Goal: Information Seeking & Learning: Learn about a topic

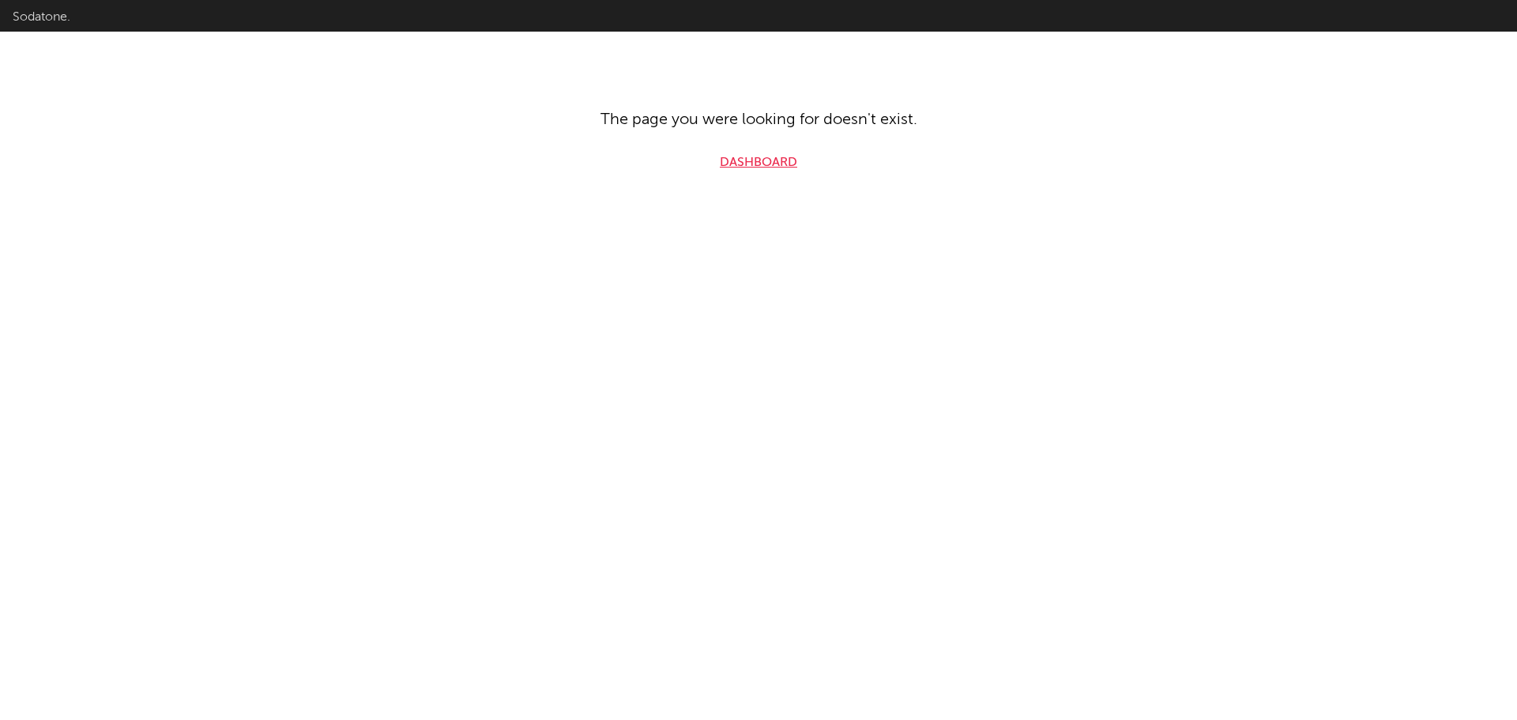
click at [760, 164] on link "Dashboard" at bounding box center [758, 162] width 77 height 19
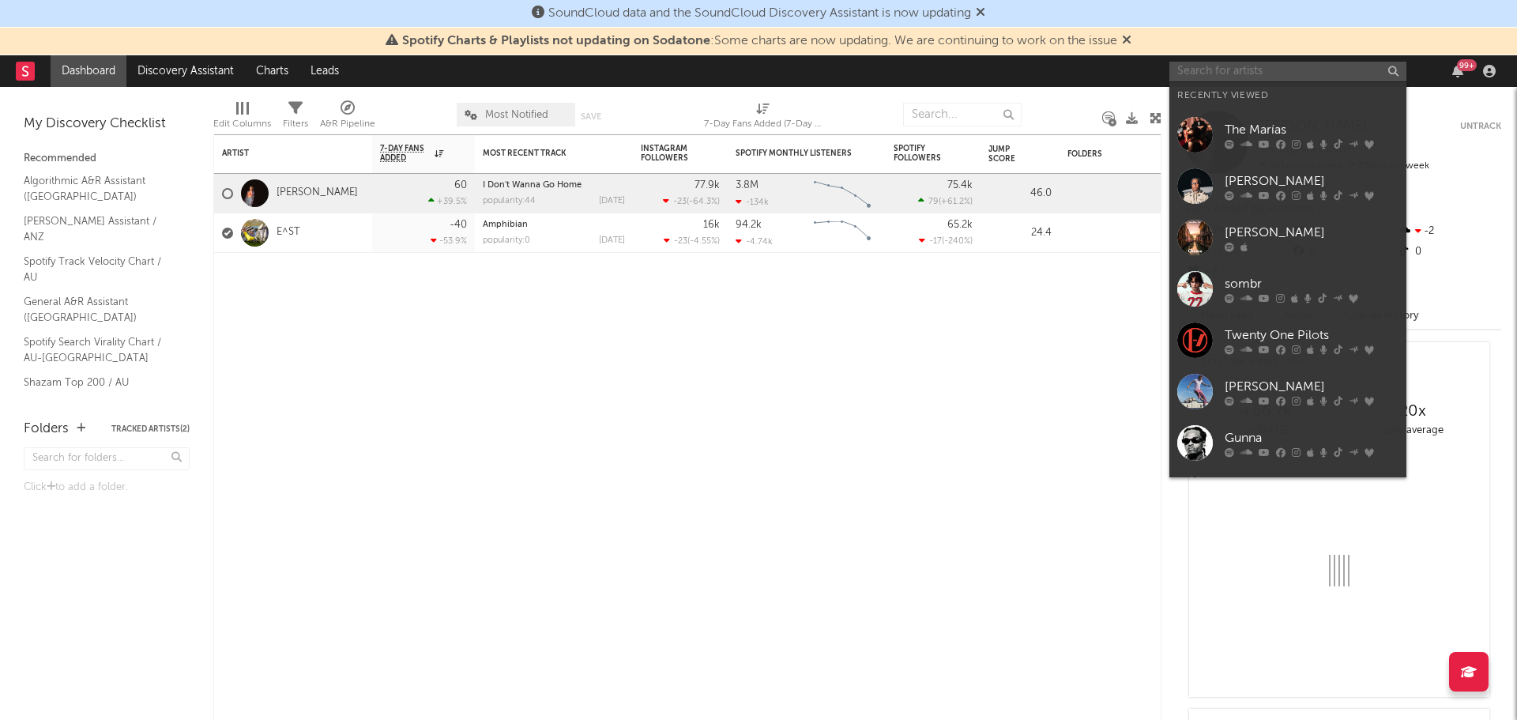
click at [1271, 69] on input "text" at bounding box center [1287, 72] width 237 height 20
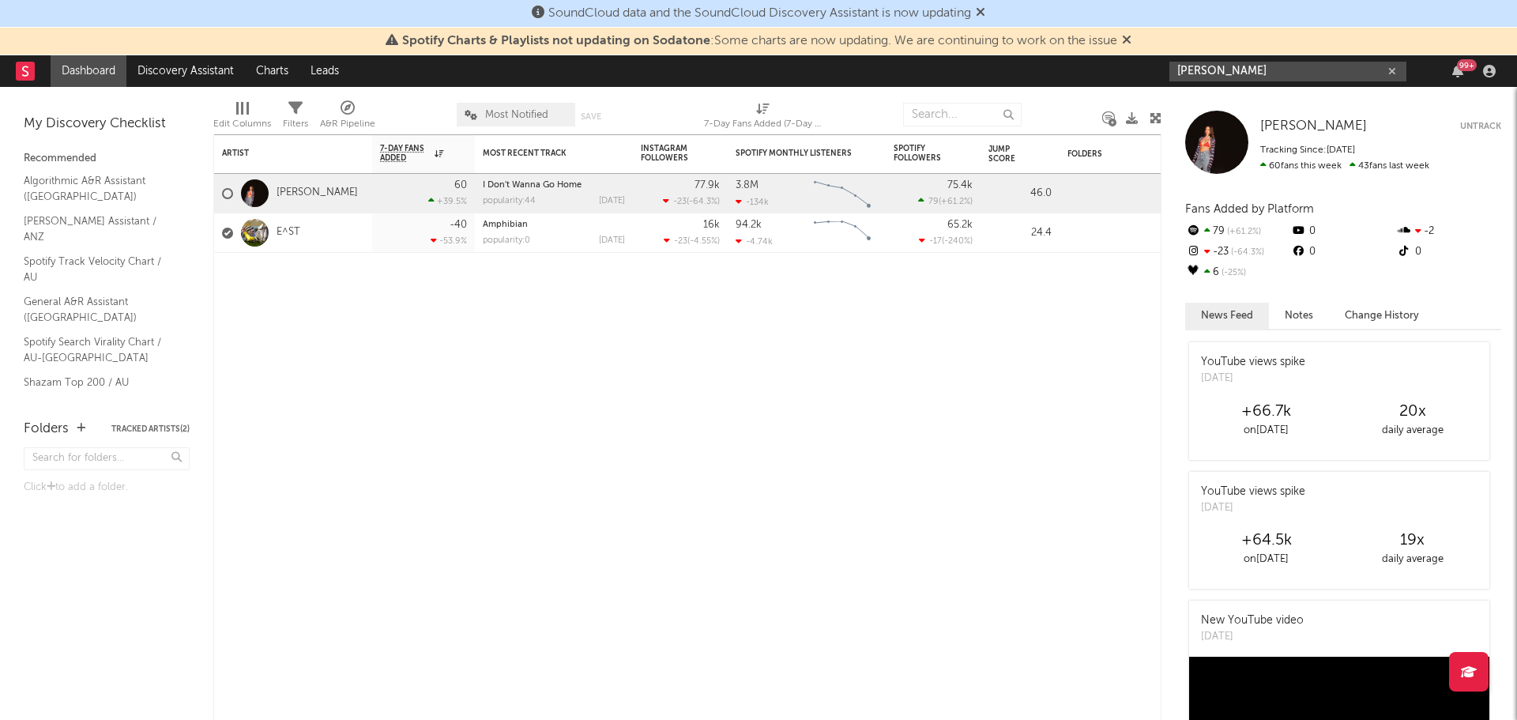
click at [1281, 76] on input "[PERSON_NAME]" at bounding box center [1287, 72] width 237 height 20
click at [1299, 70] on input "[PERSON_NAME]" at bounding box center [1287, 72] width 237 height 20
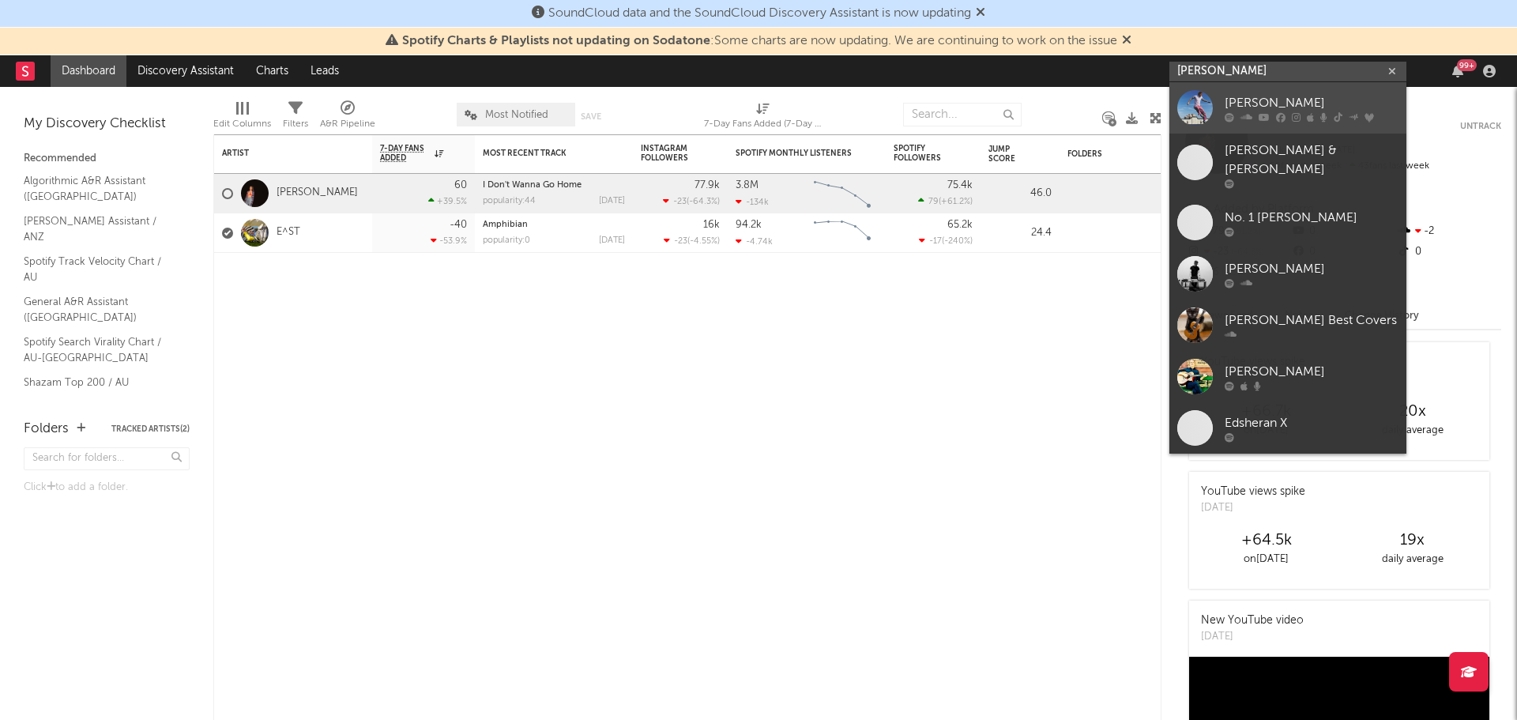
type input "[PERSON_NAME]"
click at [1279, 112] on icon at bounding box center [1280, 116] width 9 height 9
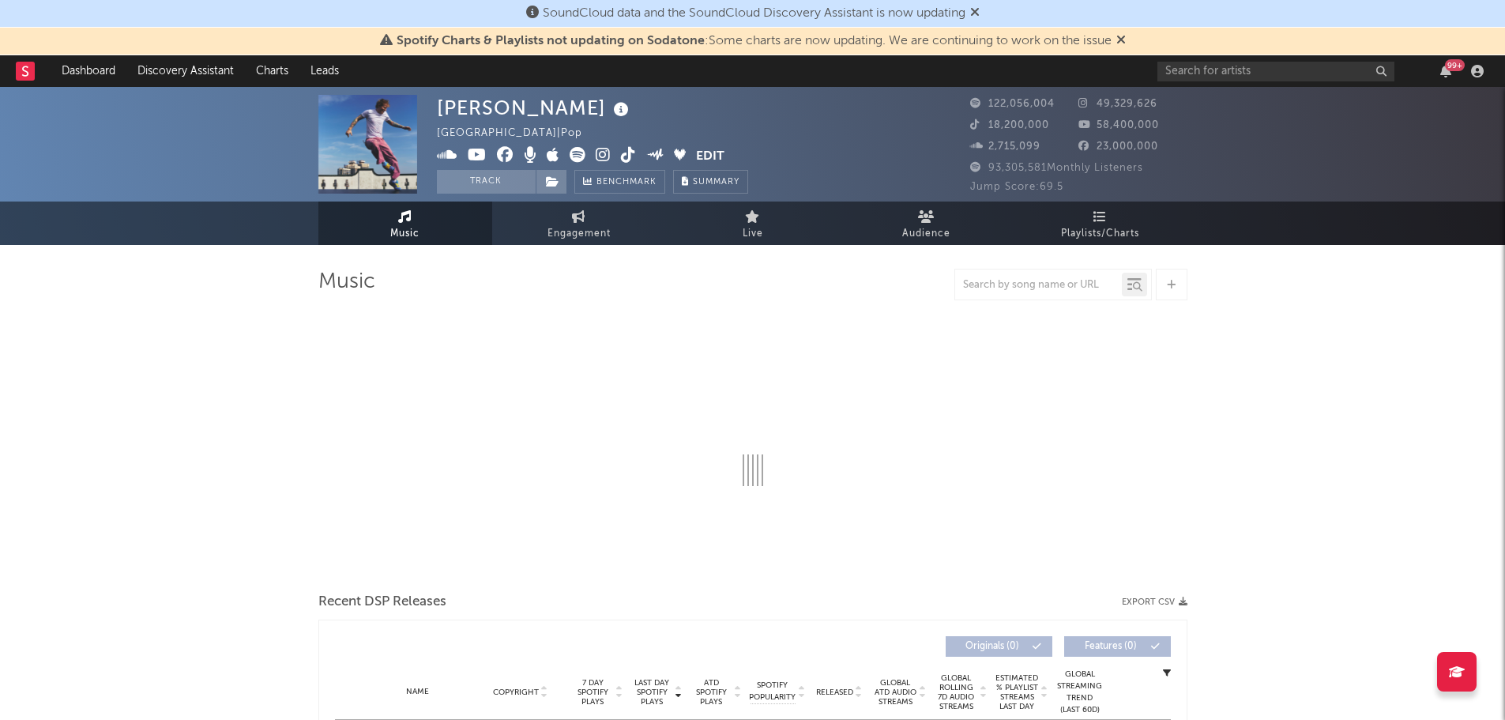
select select "6m"
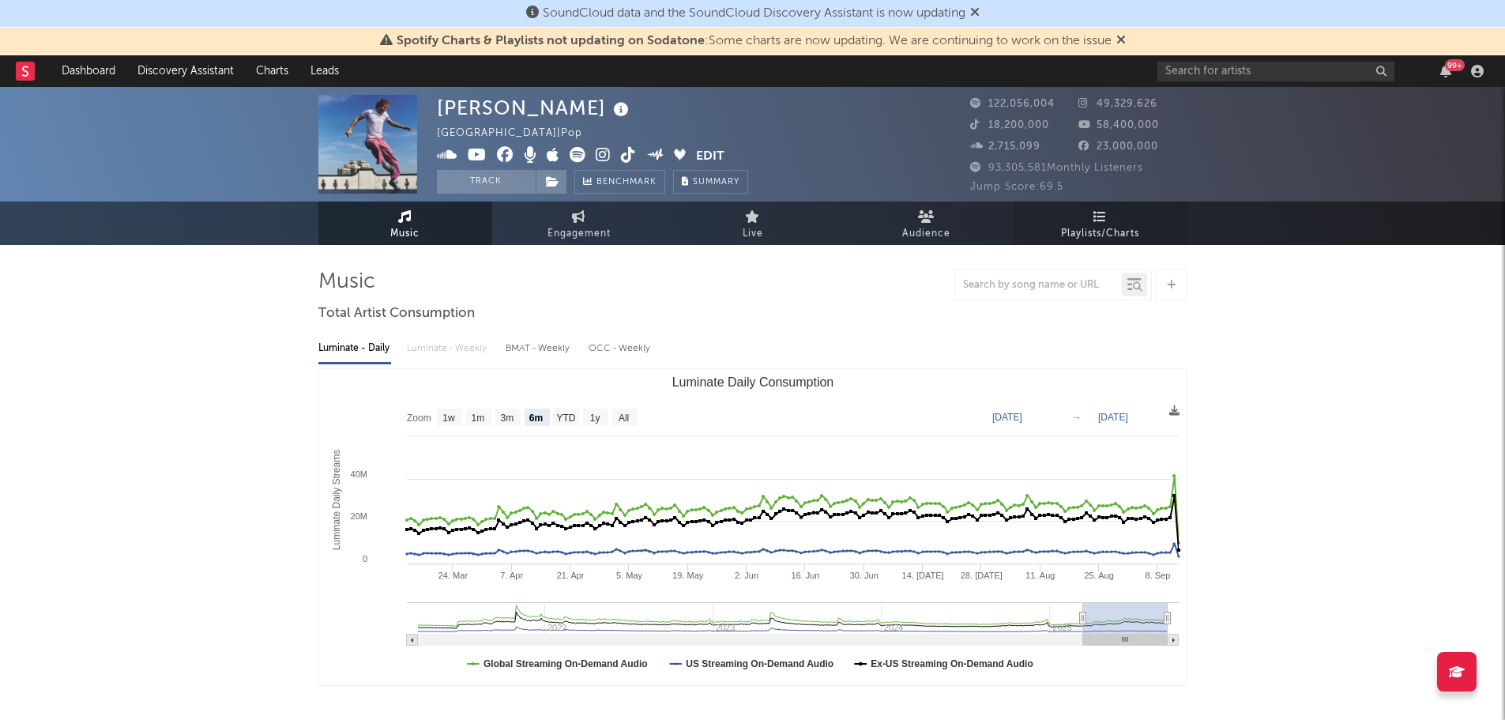
click at [1121, 219] on link "Playlists/Charts" at bounding box center [1101, 222] width 174 height 43
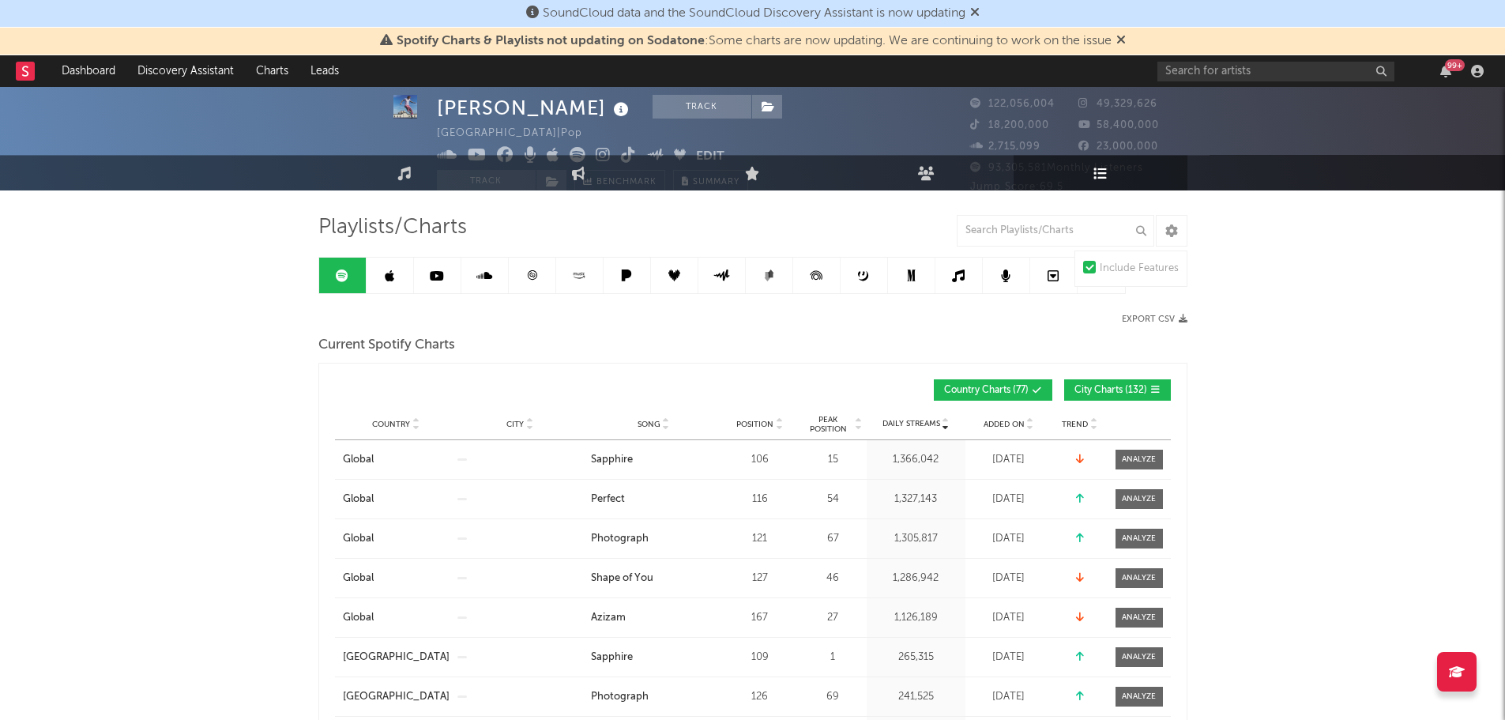
scroll to position [79, 0]
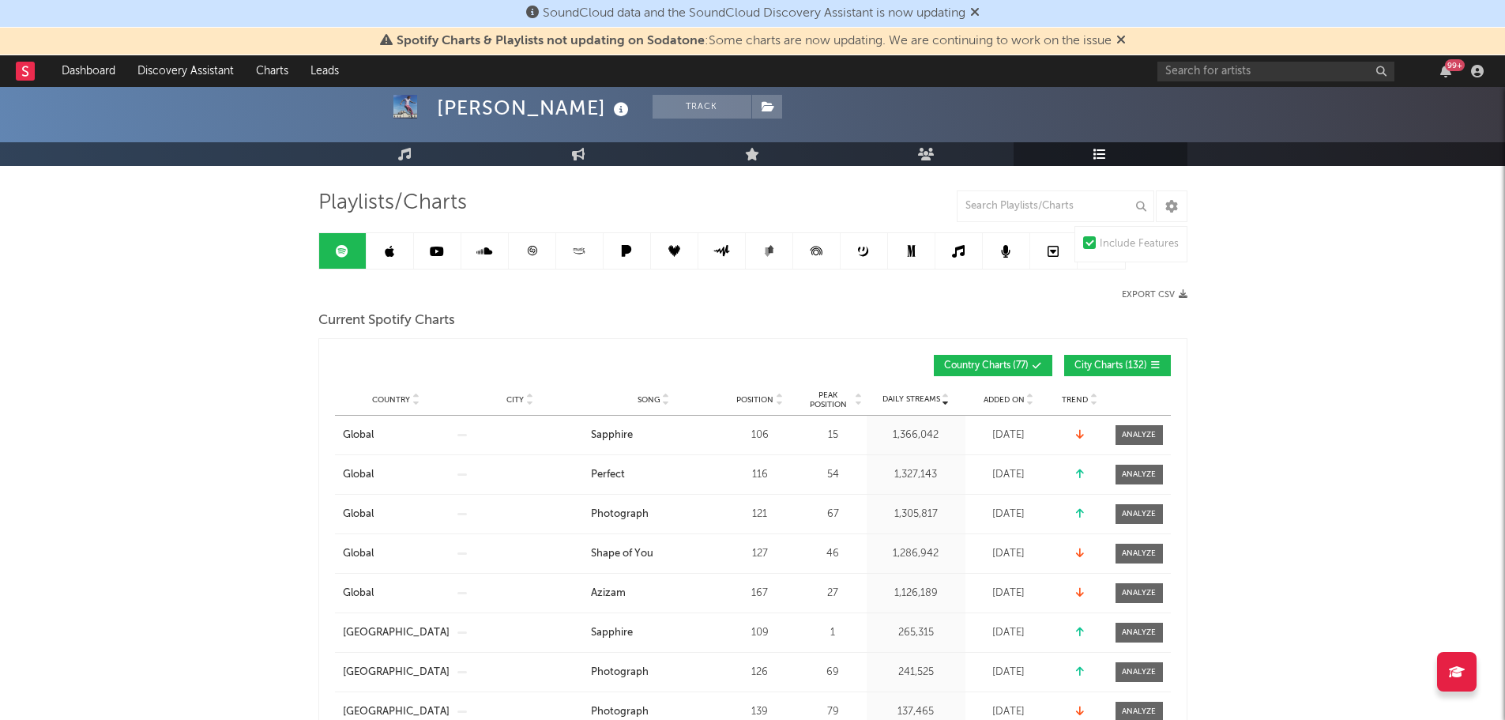
click at [1111, 363] on span "City Charts ( 132 )" at bounding box center [1110, 365] width 73 height 9
click at [1035, 203] on input "text" at bounding box center [1055, 206] width 197 height 32
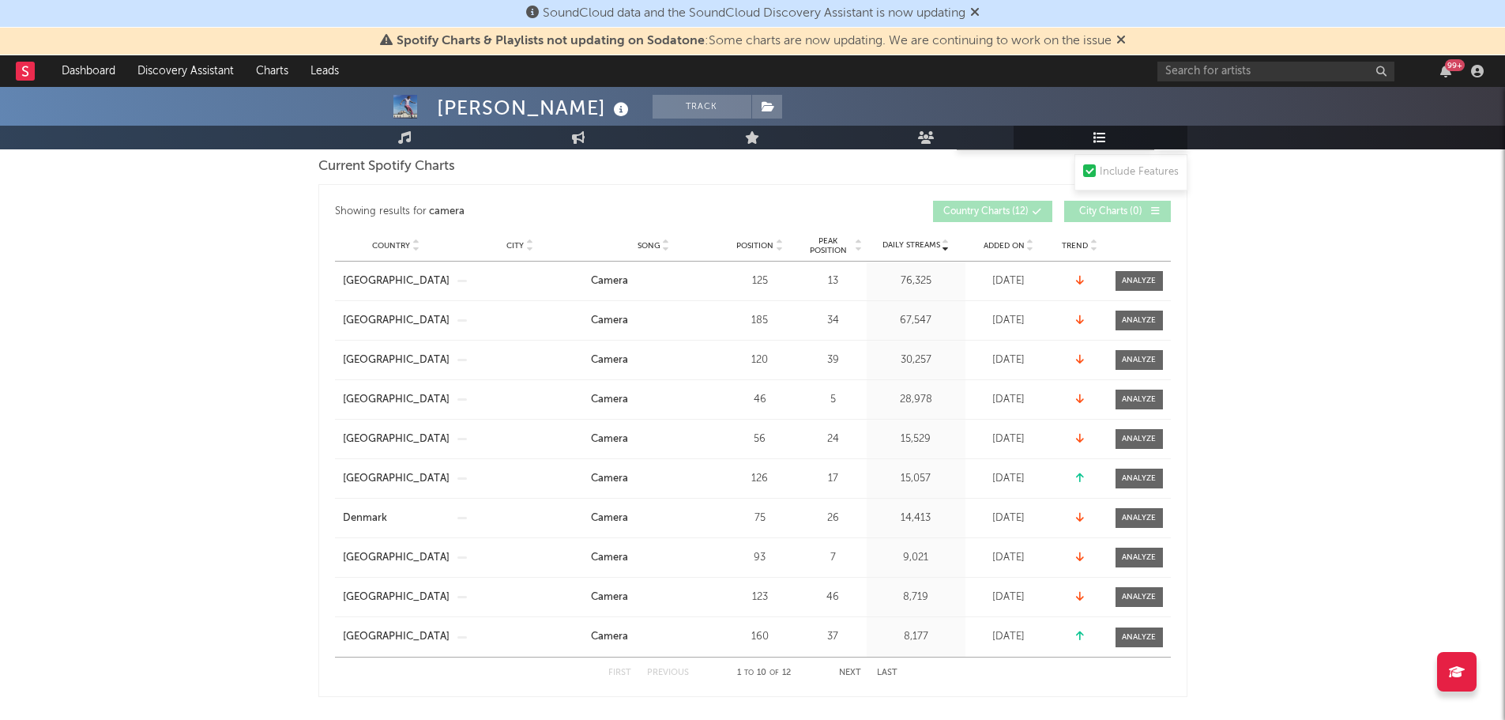
scroll to position [237, 0]
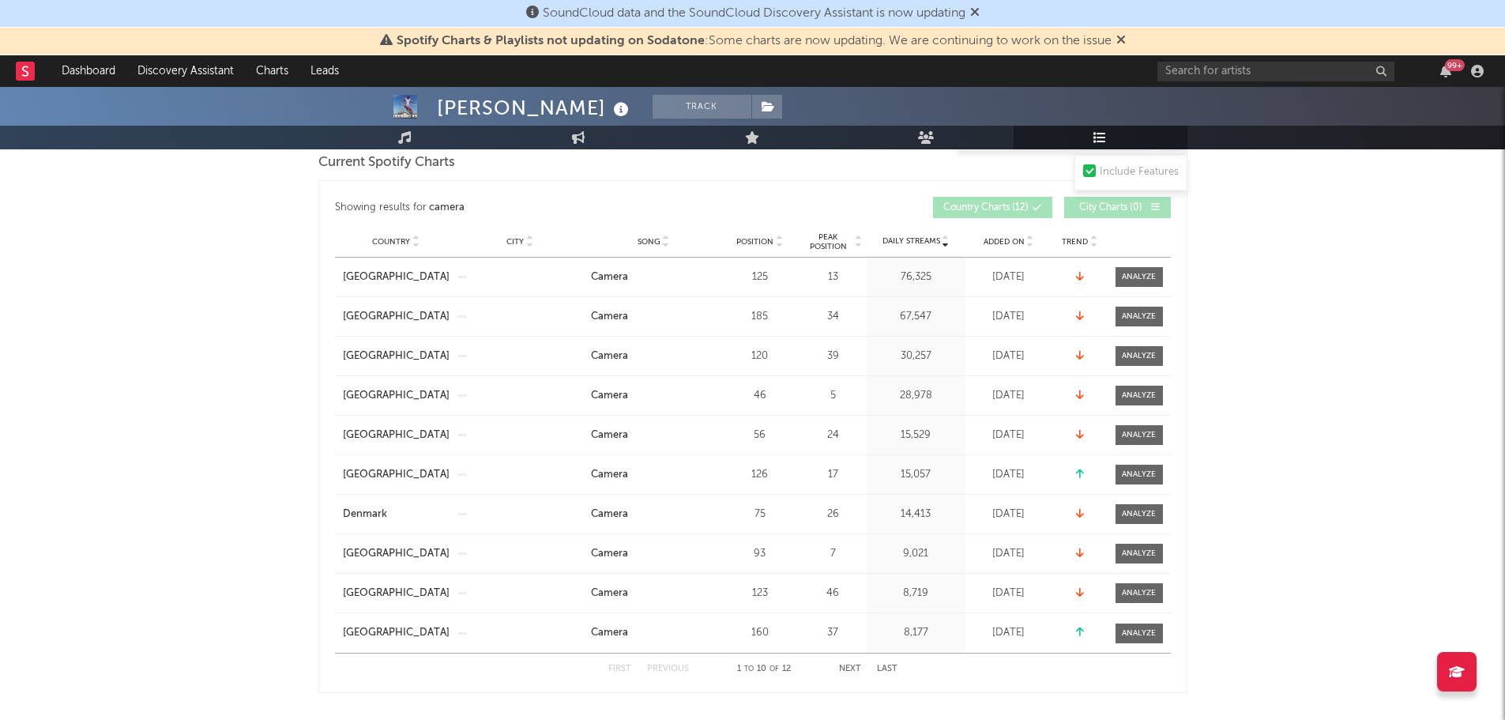
click at [758, 238] on span "Position" at bounding box center [754, 241] width 37 height 9
click at [849, 667] on button "Next" at bounding box center [850, 668] width 22 height 9
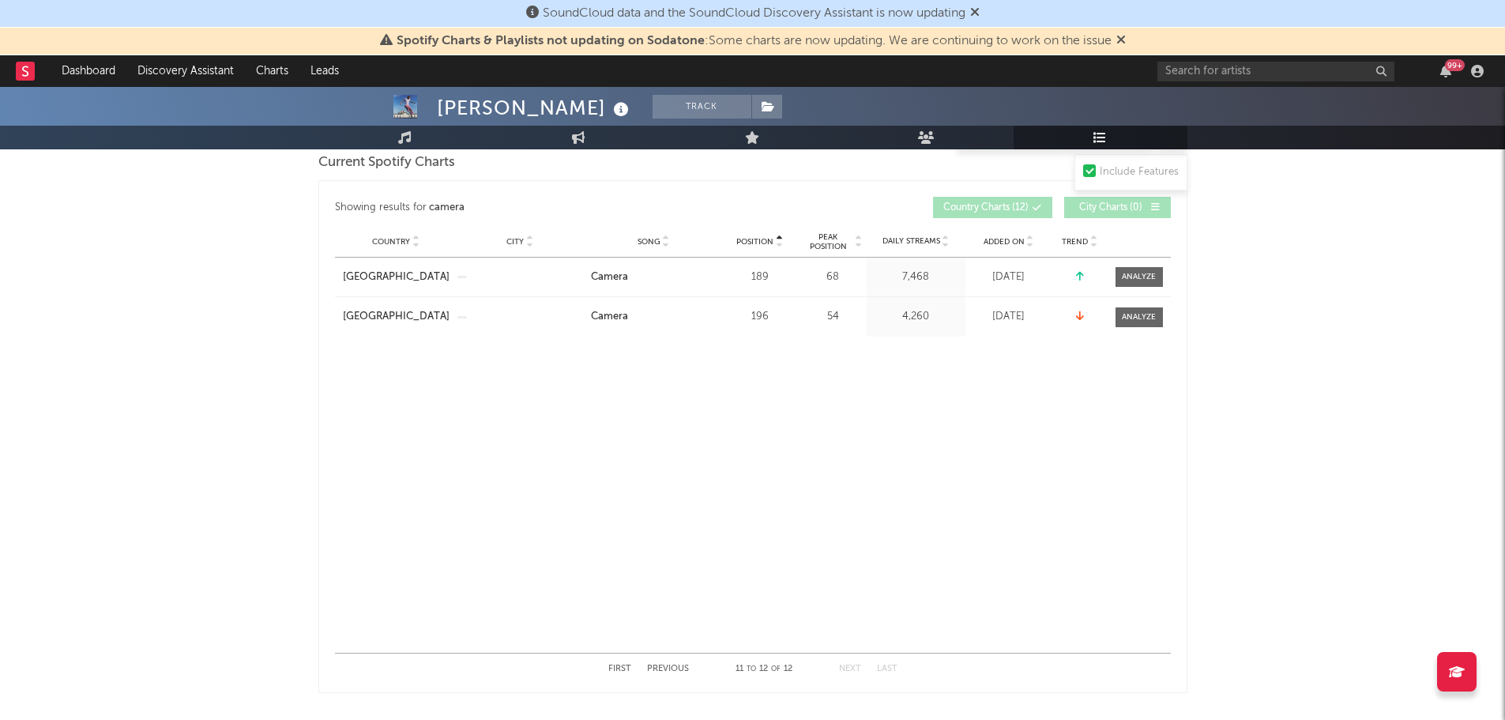
click at [659, 664] on button "Previous" at bounding box center [668, 668] width 42 height 9
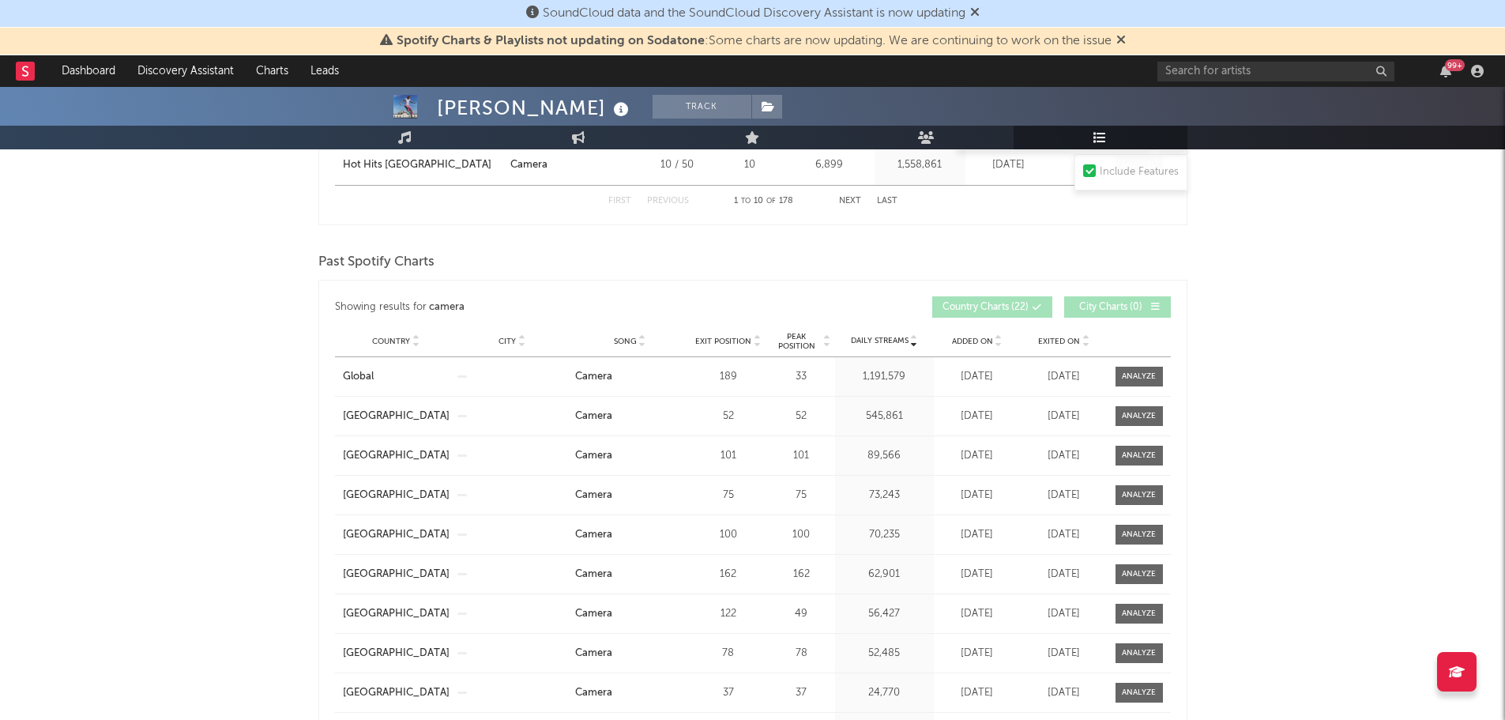
scroll to position [1501, 0]
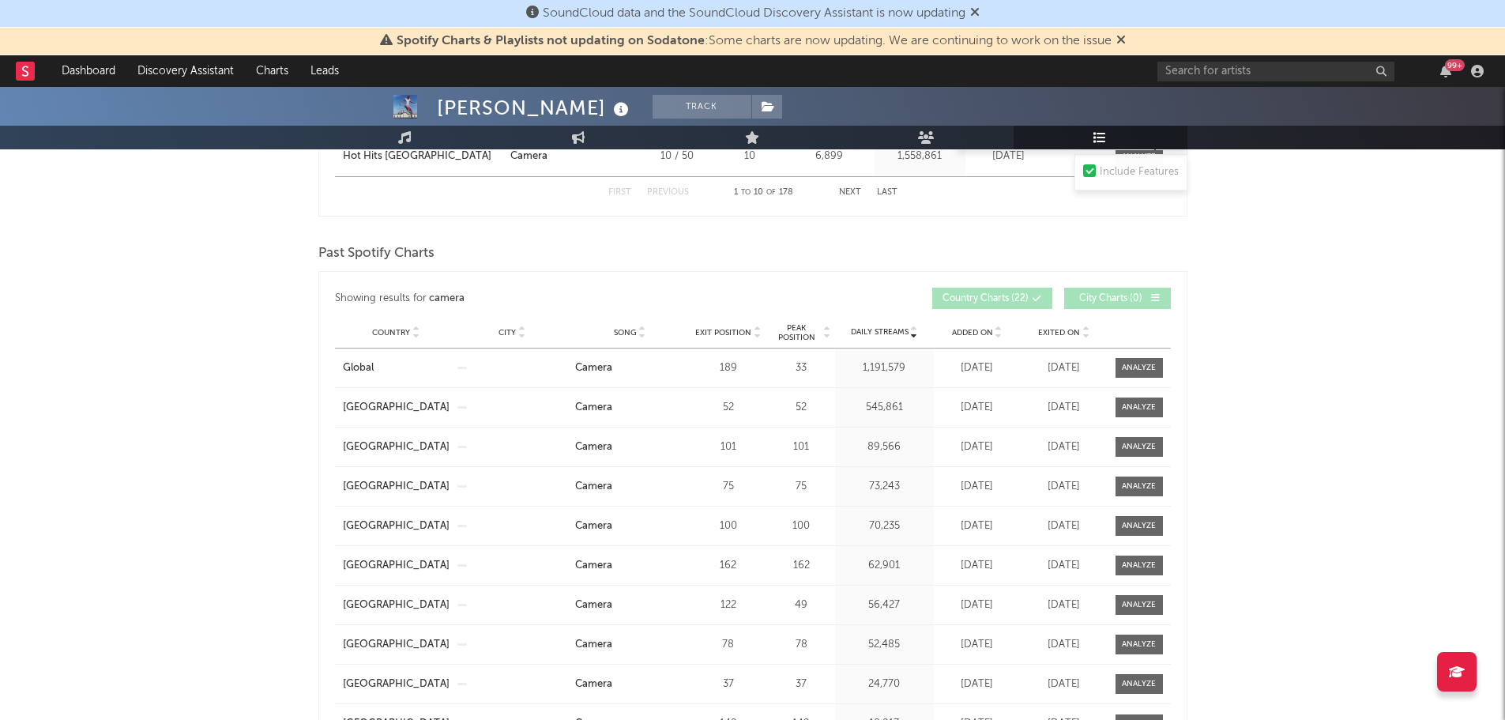
click at [733, 330] on span "Exit Position" at bounding box center [723, 332] width 56 height 9
click at [735, 329] on span "Exit Position" at bounding box center [723, 332] width 56 height 9
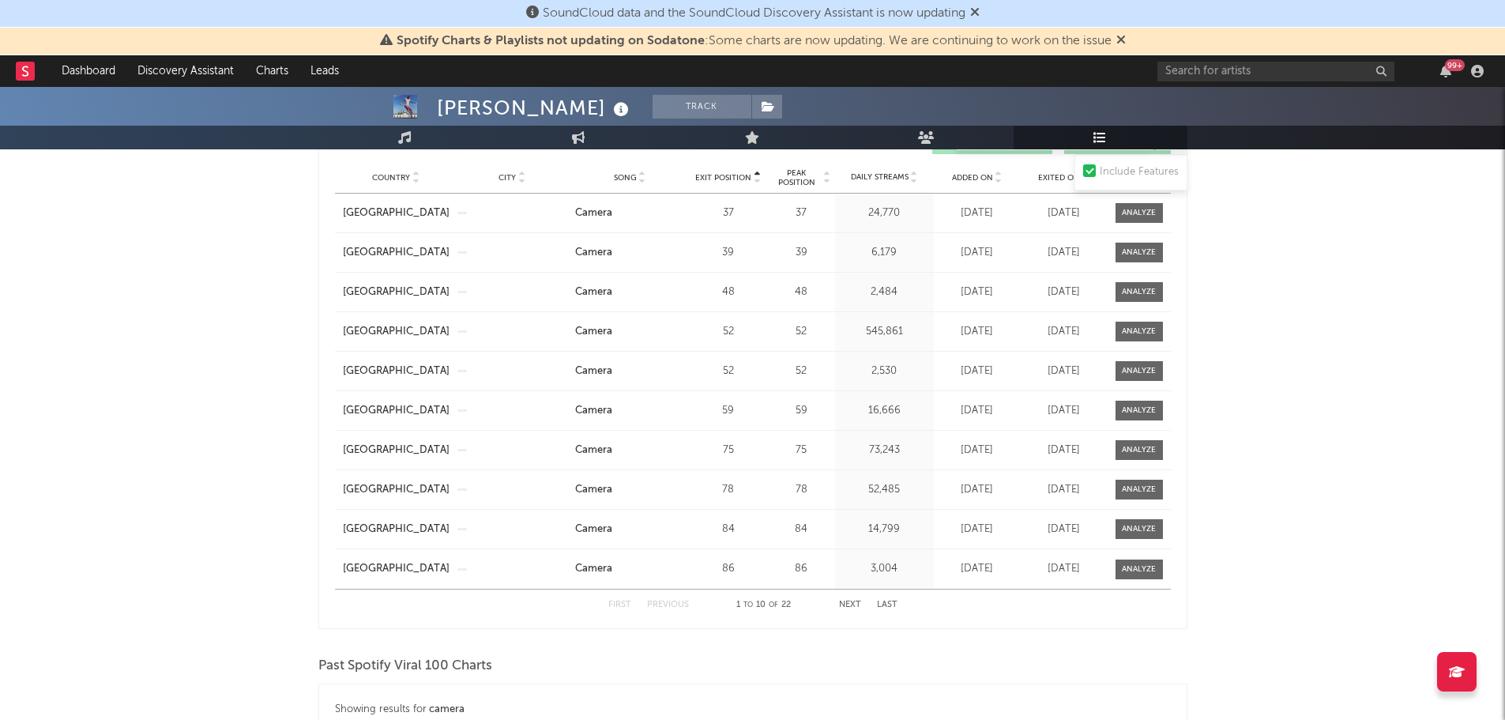
scroll to position [1659, 0]
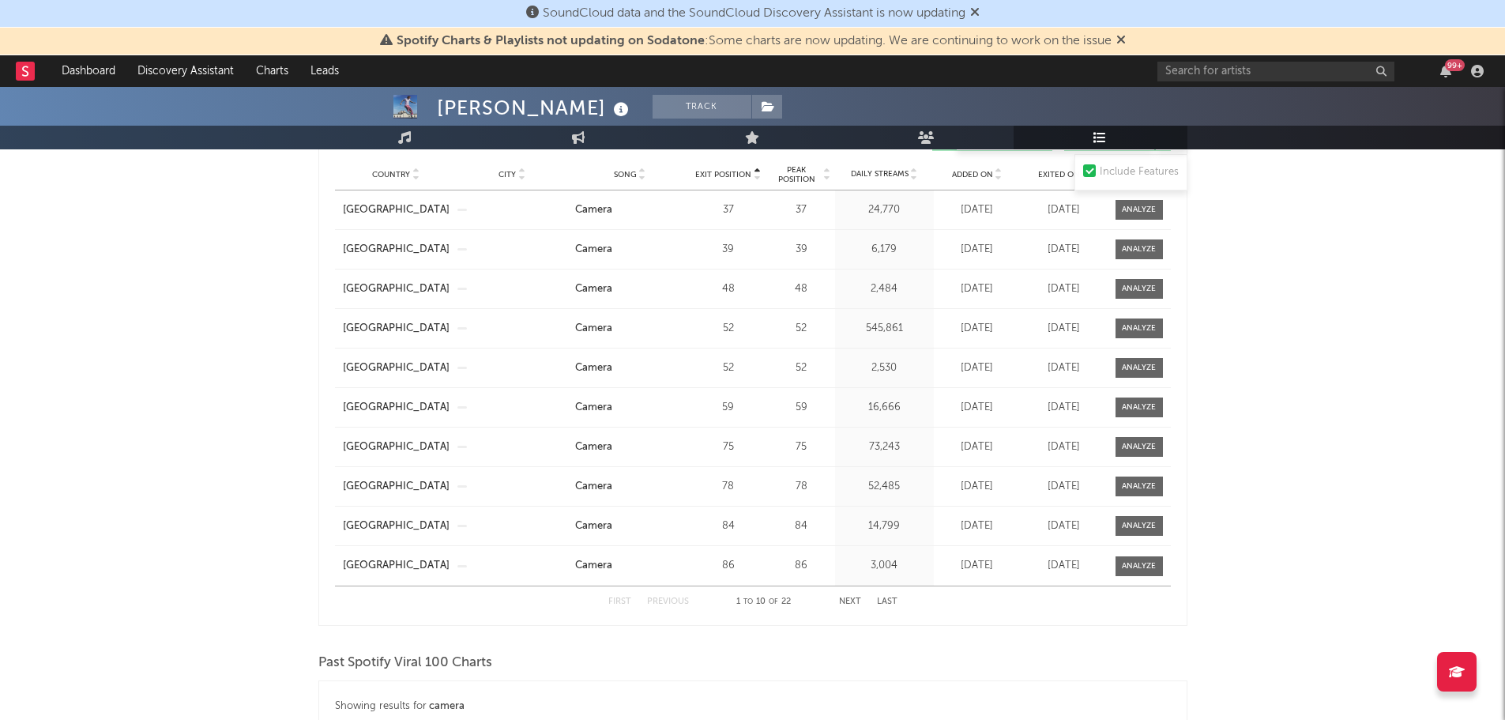
click at [844, 597] on button "Next" at bounding box center [850, 601] width 22 height 9
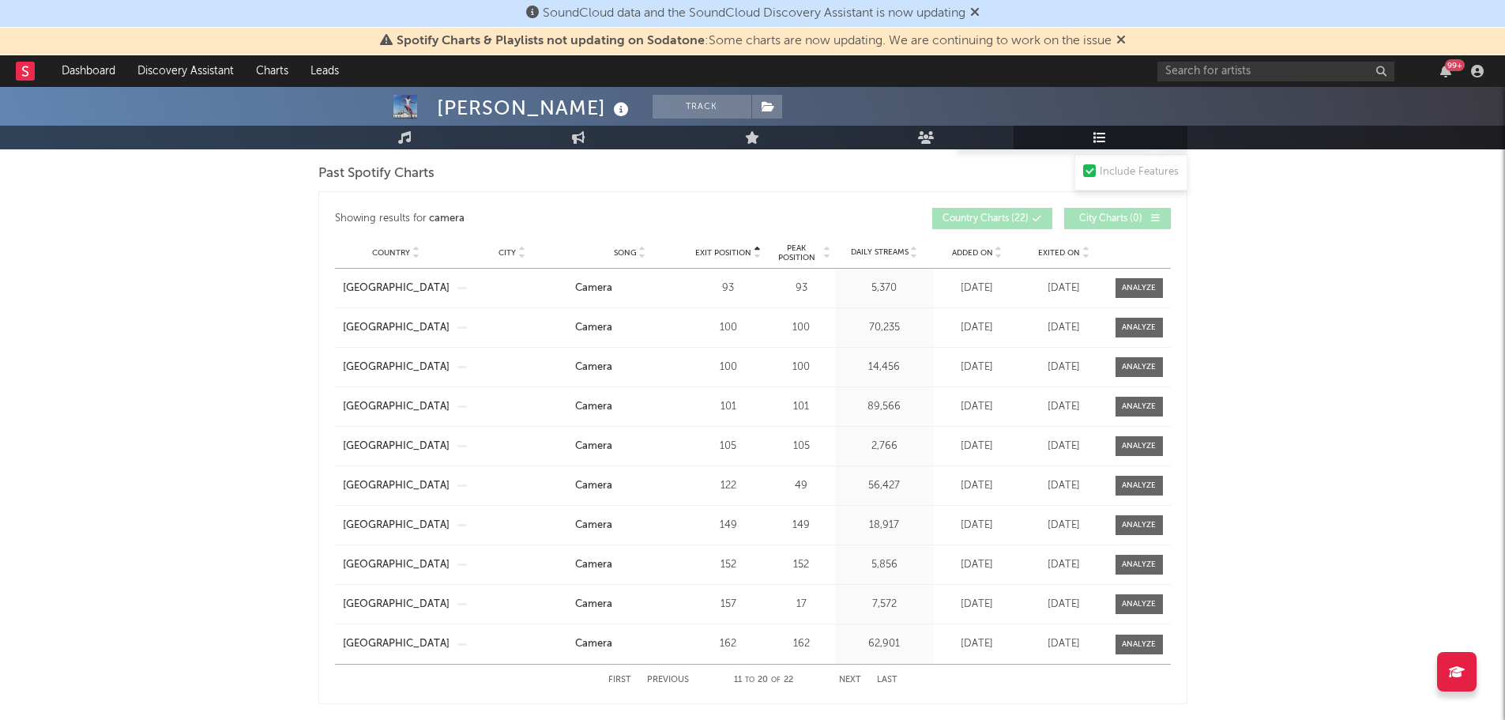
scroll to position [1580, 0]
click at [672, 676] on button "Previous" at bounding box center [668, 680] width 42 height 9
click at [850, 672] on div "First Previous 1 to 10 of 22 Next Last" at bounding box center [752, 680] width 289 height 31
click at [848, 679] on button "Next" at bounding box center [850, 680] width 22 height 9
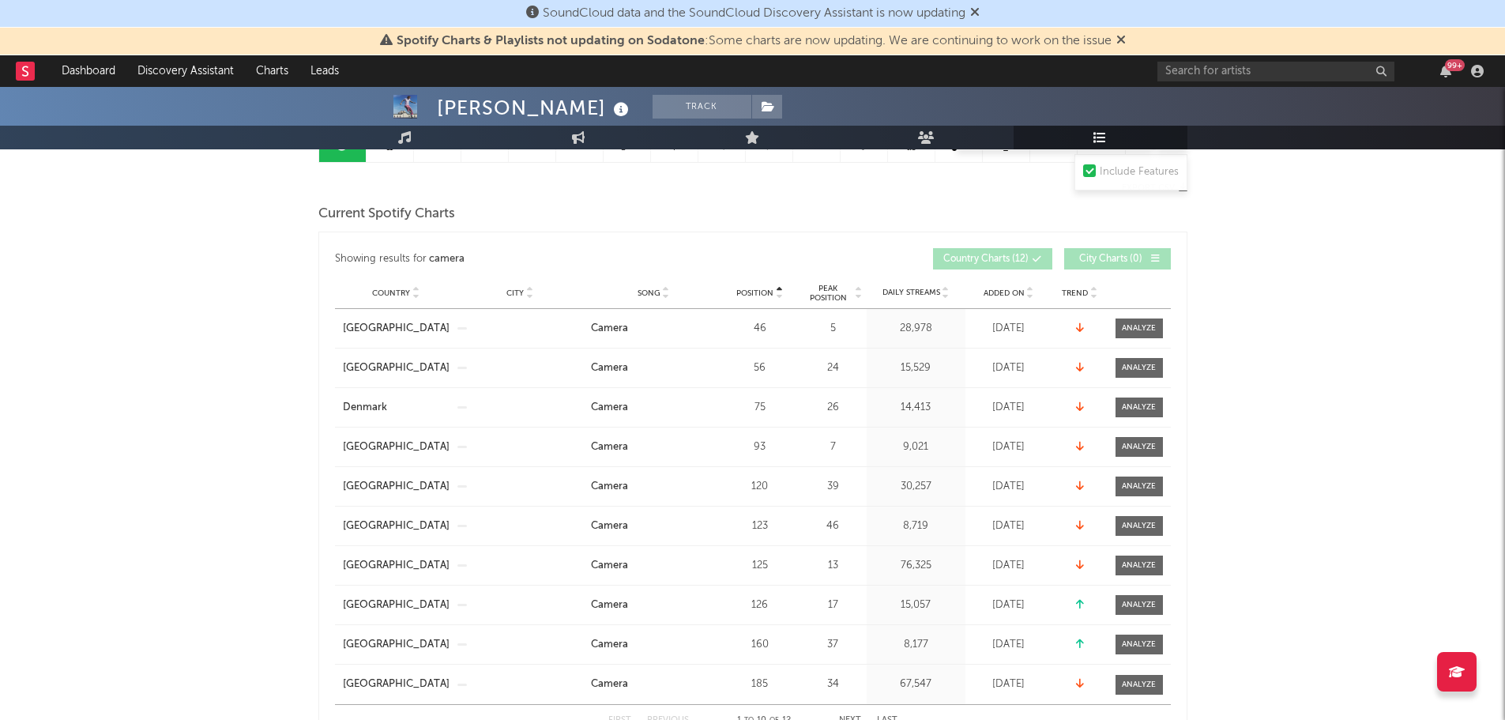
scroll to position [79, 0]
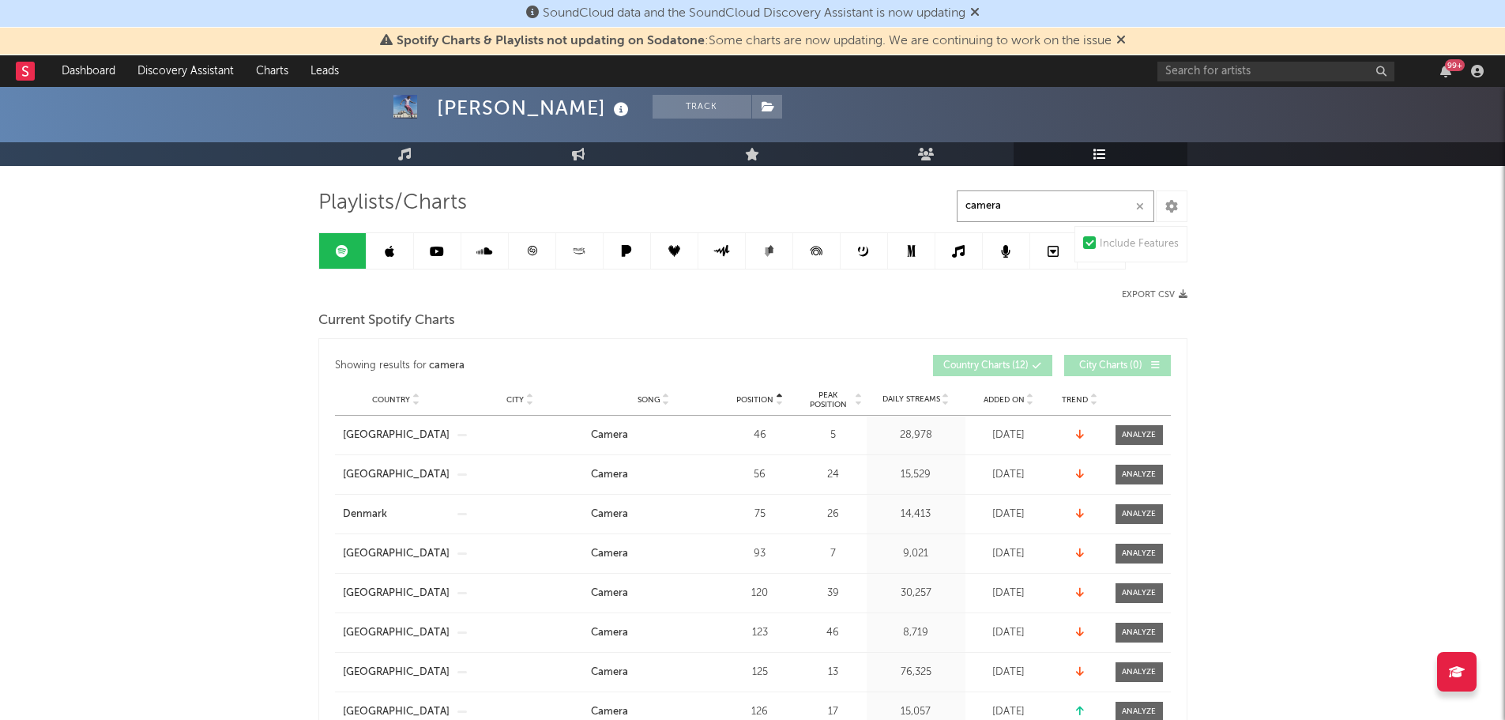
click at [1078, 194] on input "camera" at bounding box center [1055, 206] width 197 height 32
drag, startPoint x: 1073, startPoint y: 197, endPoint x: 876, endPoint y: 211, distance: 197.2
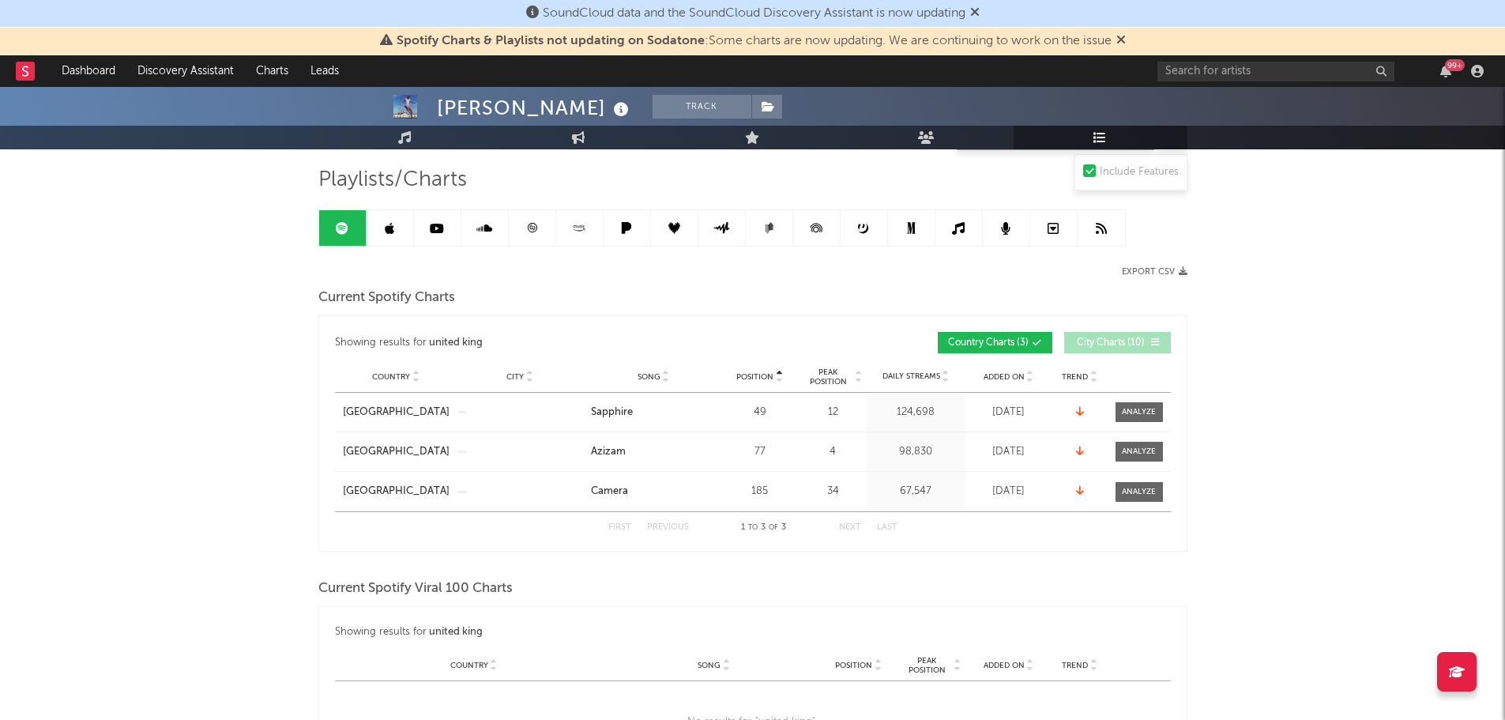
scroll to position [0, 0]
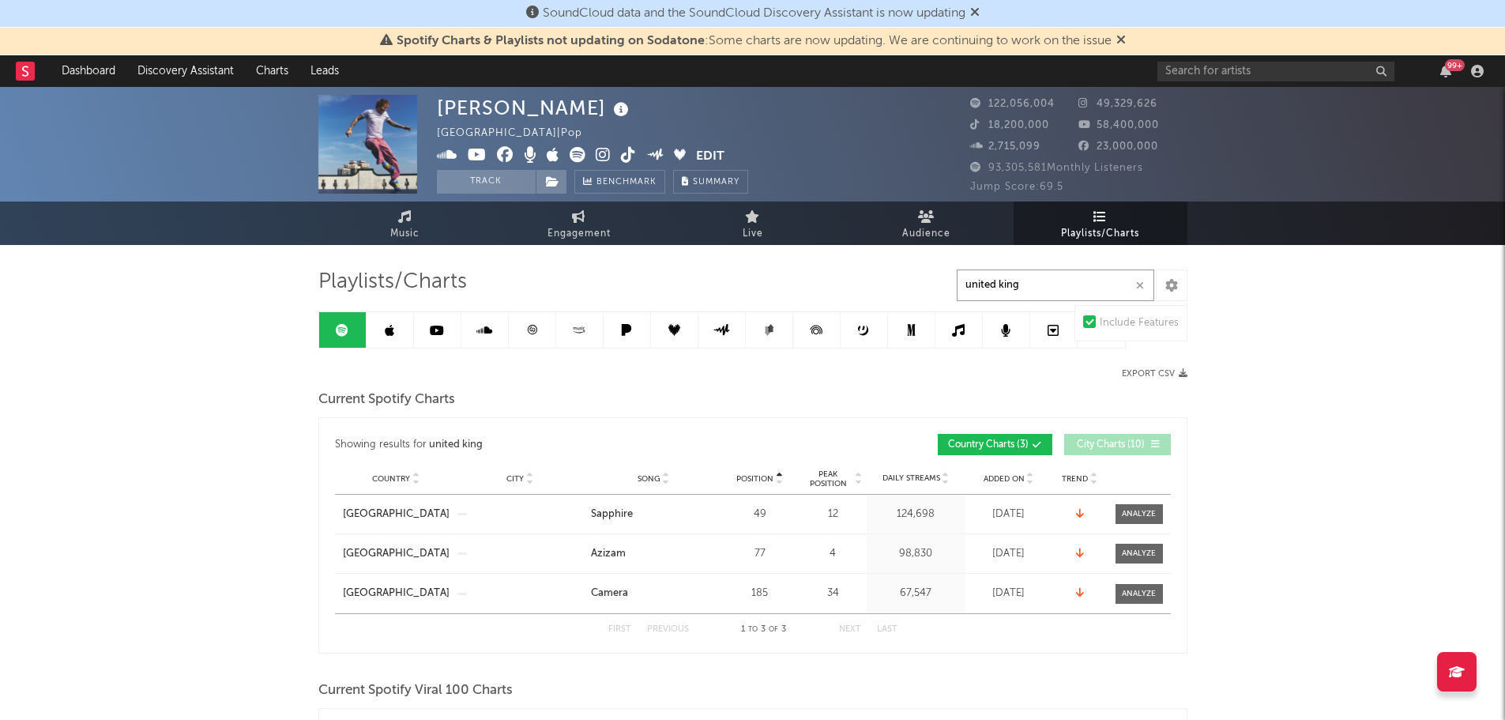
drag, startPoint x: 951, startPoint y: 291, endPoint x: 999, endPoint y: 288, distance: 47.5
click at [999, 288] on input "united king" at bounding box center [1055, 285] width 197 height 32
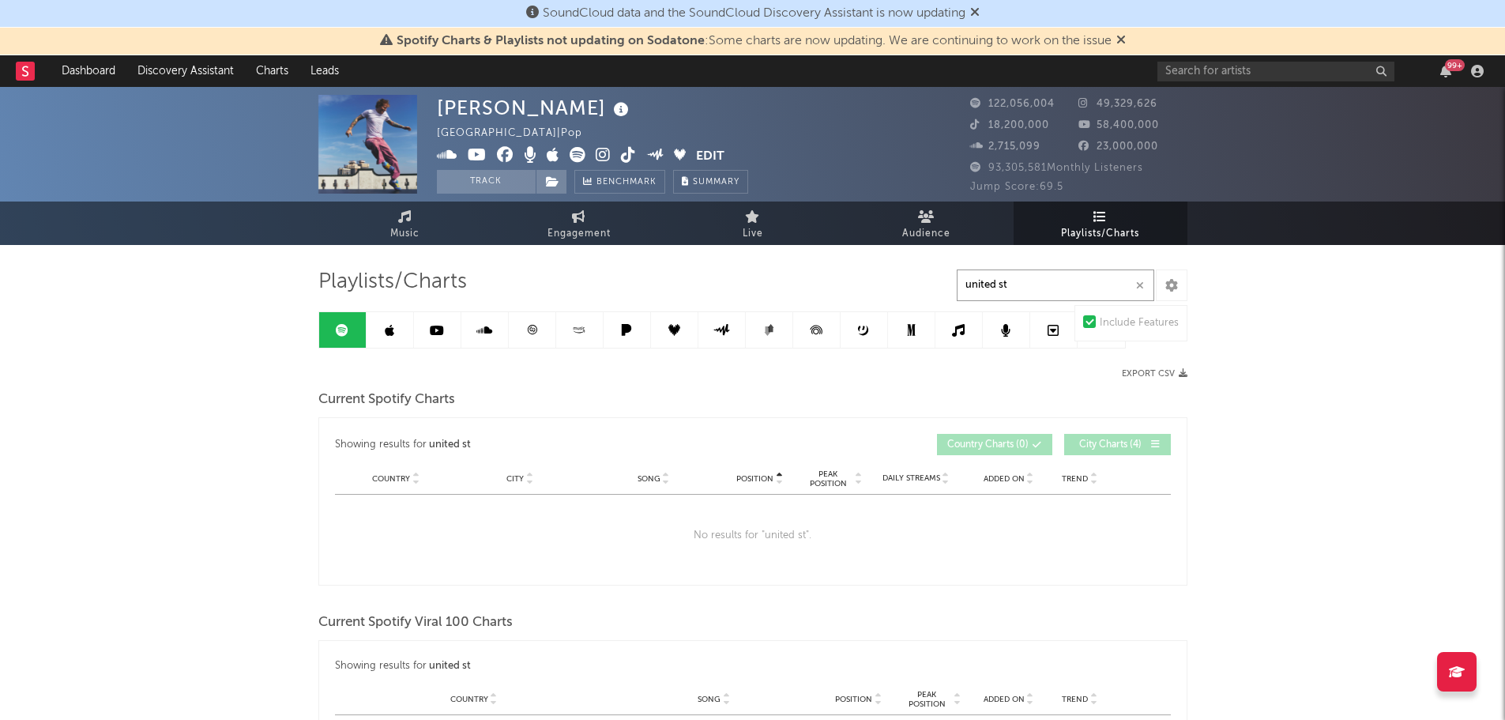
drag, startPoint x: 940, startPoint y: 284, endPoint x: 878, endPoint y: 288, distance: 62.6
drag, startPoint x: 1068, startPoint y: 281, endPoint x: 765, endPoint y: 285, distance: 302.6
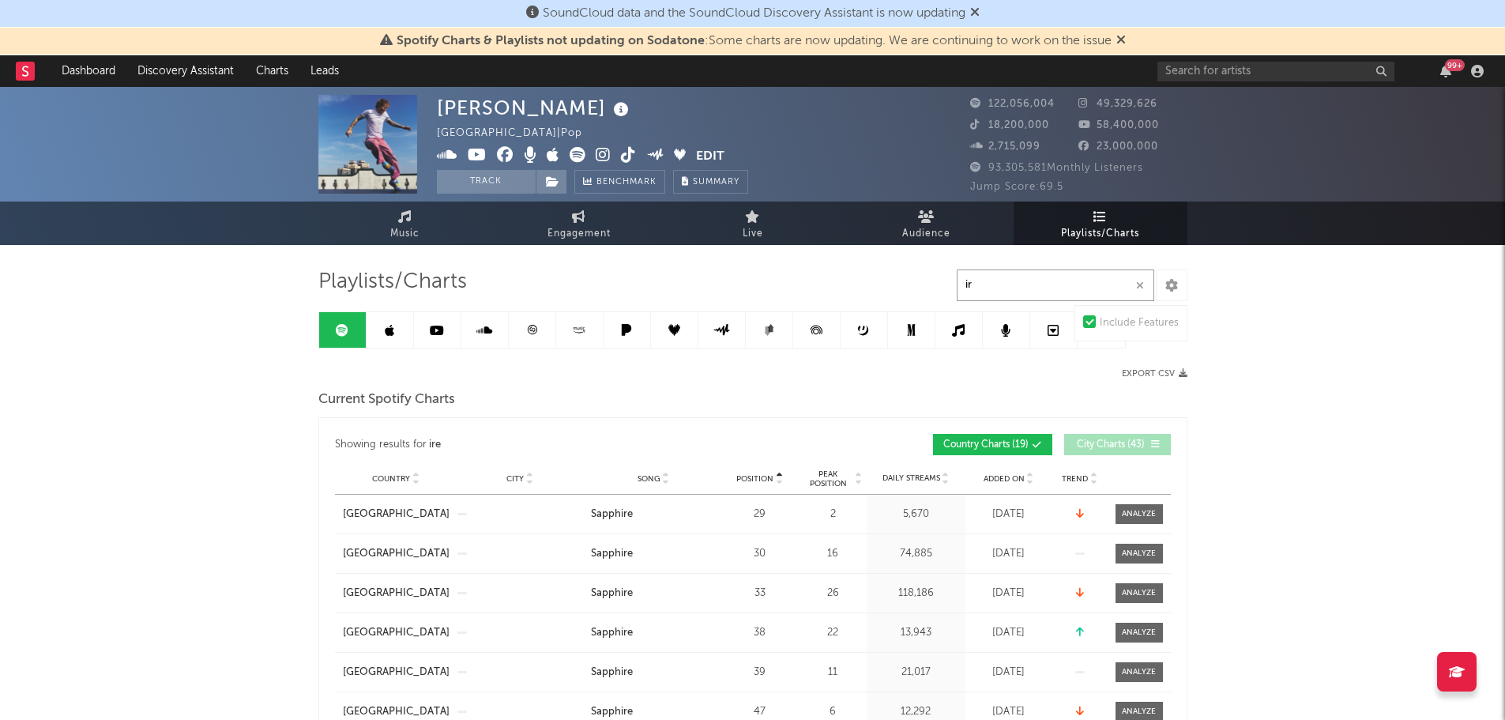
type input "i"
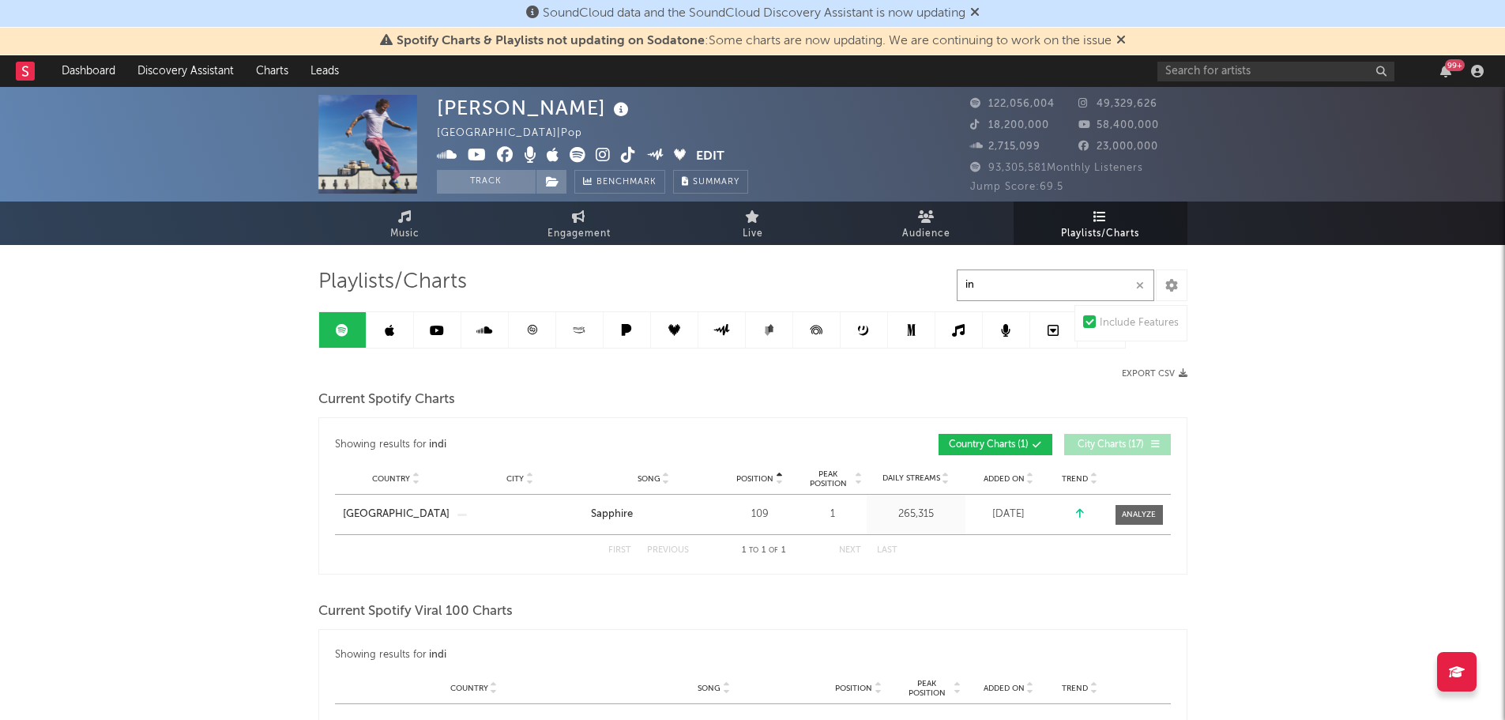
type input "i"
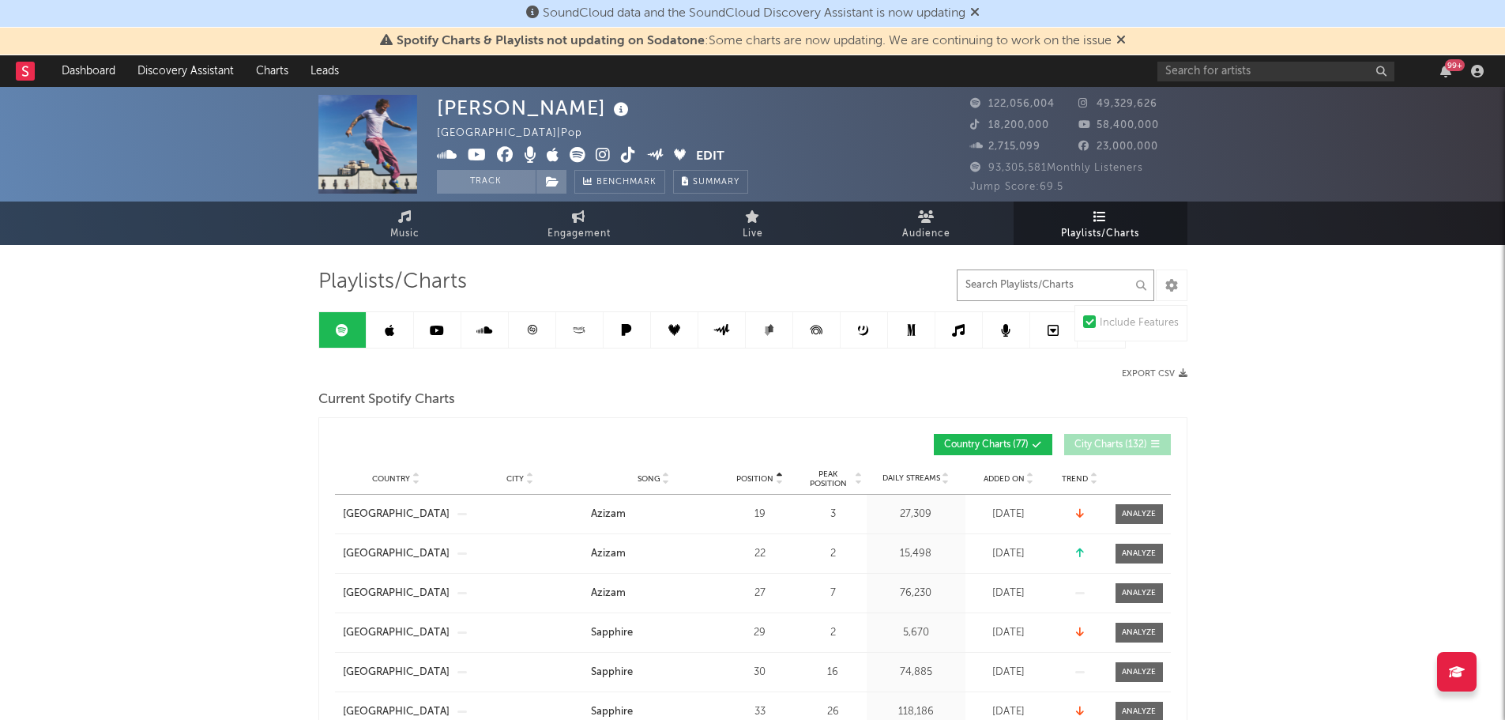
click at [1069, 291] on input "text" at bounding box center [1055, 285] width 197 height 32
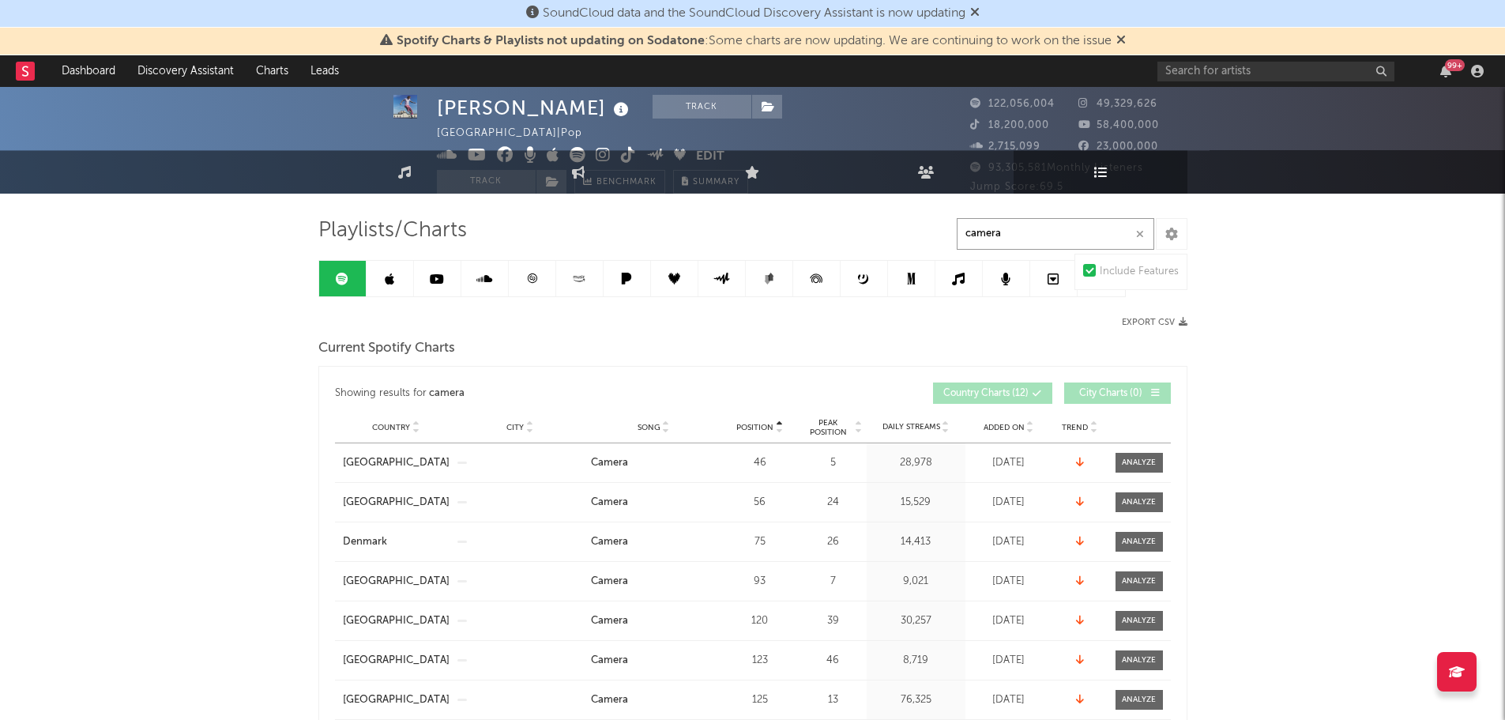
scroll to position [79, 0]
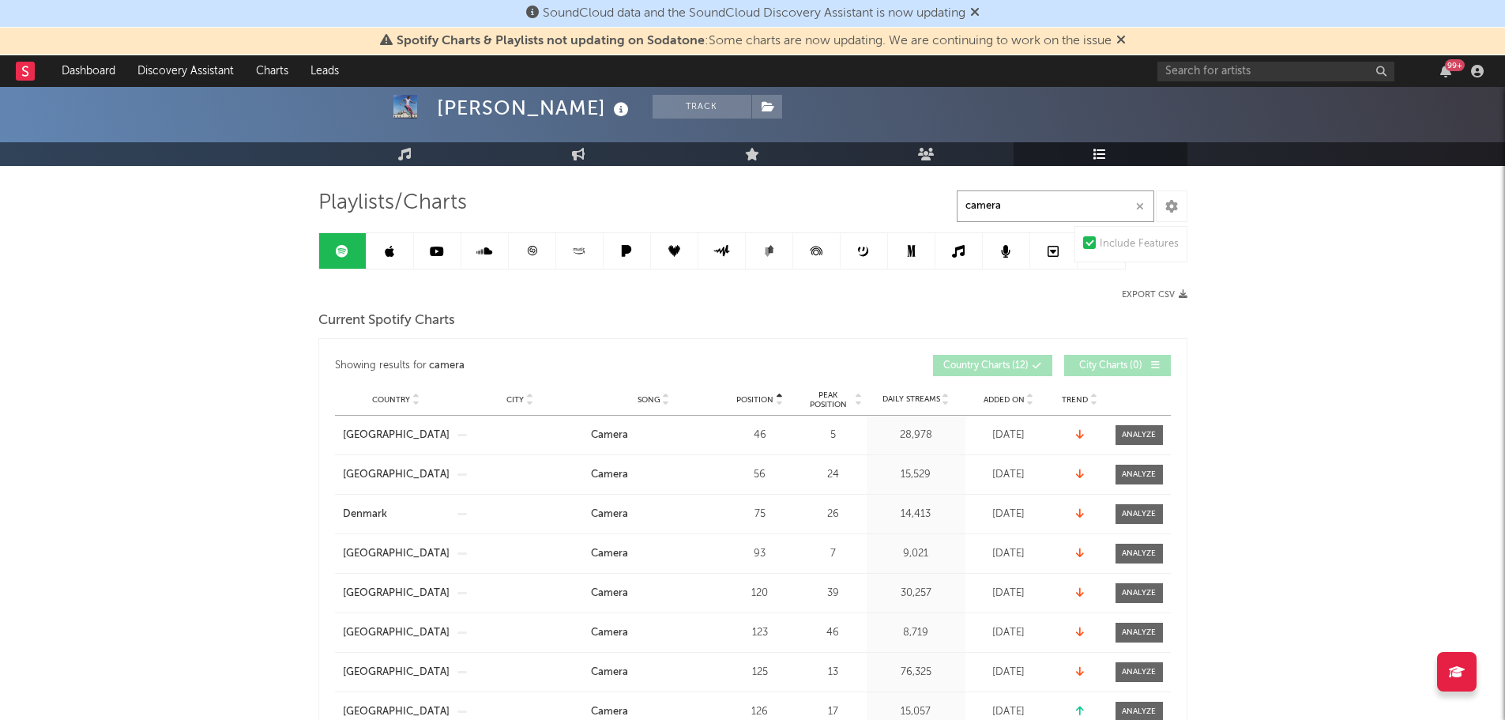
type input "camera"
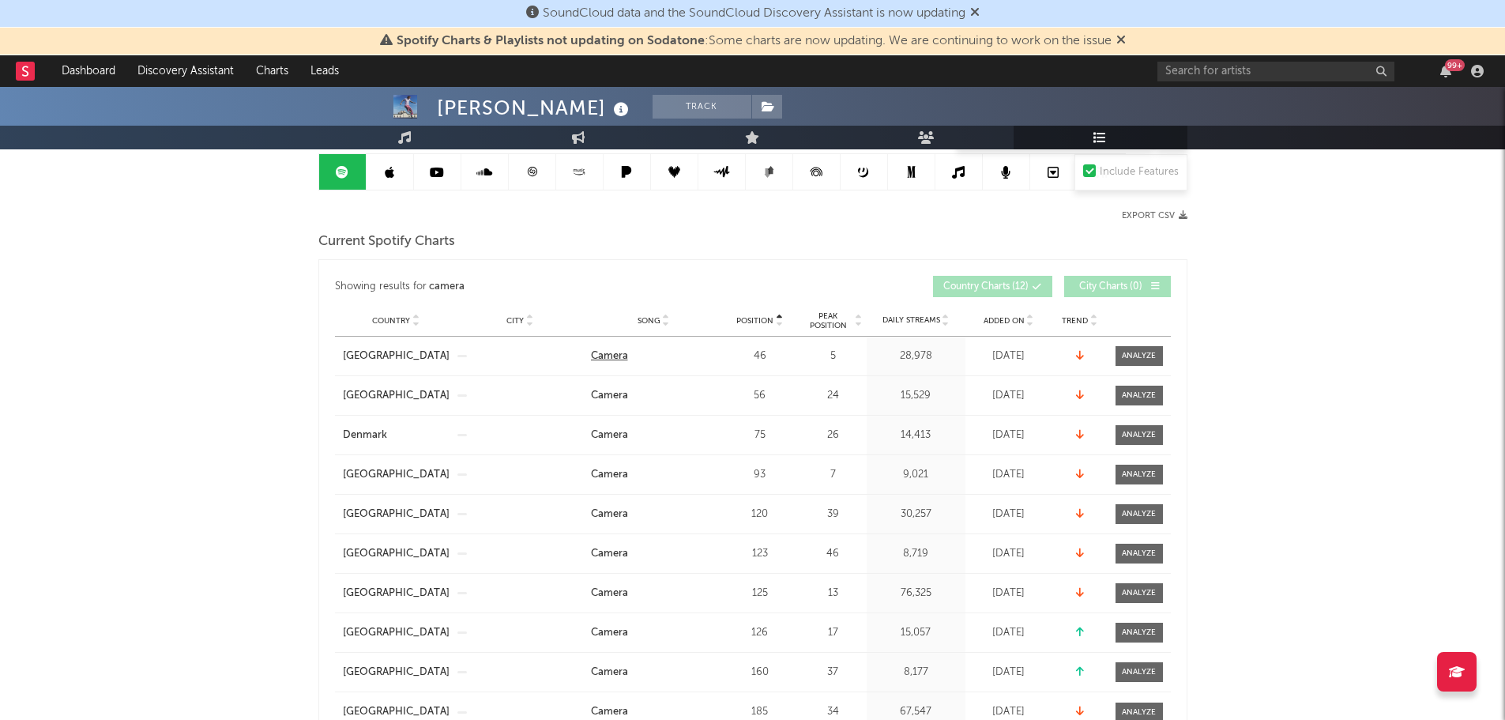
scroll to position [237, 0]
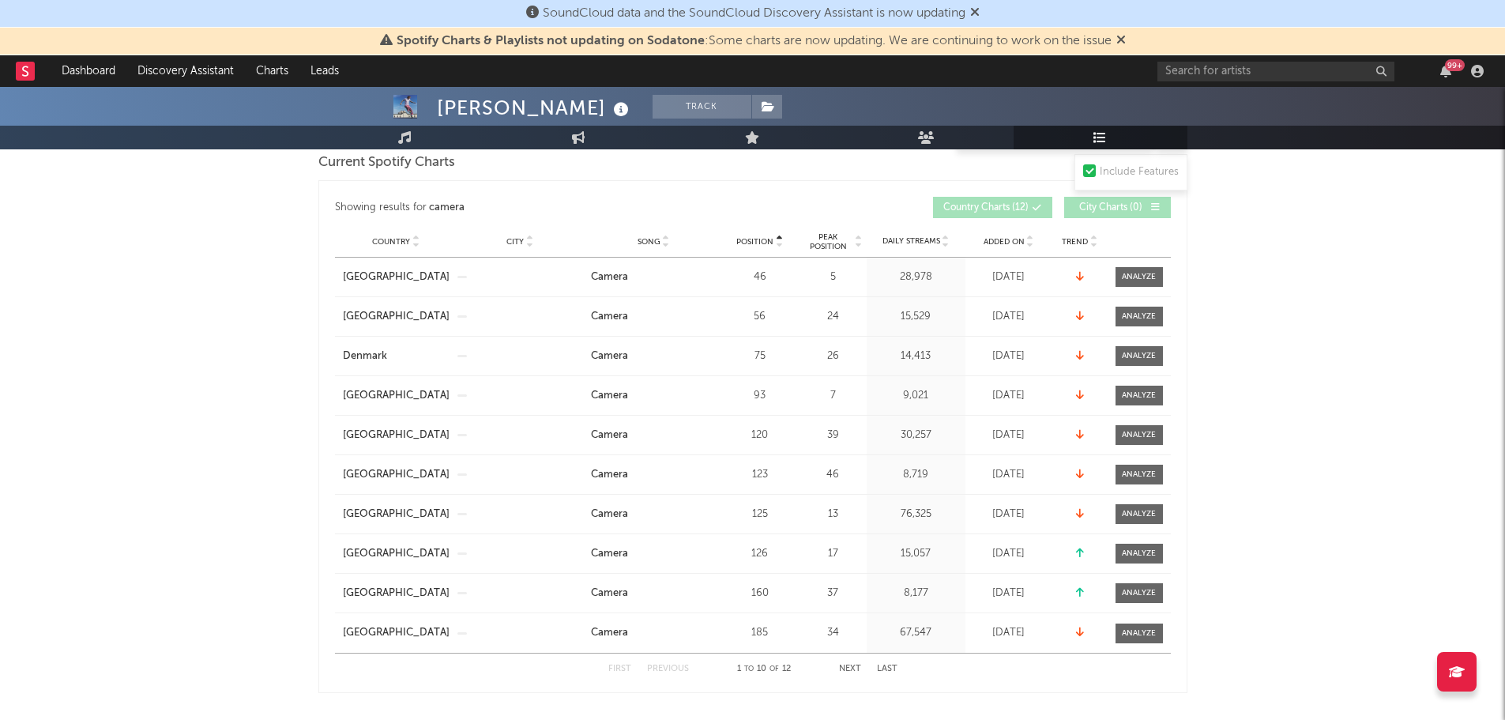
click at [848, 666] on button "Next" at bounding box center [850, 668] width 22 height 9
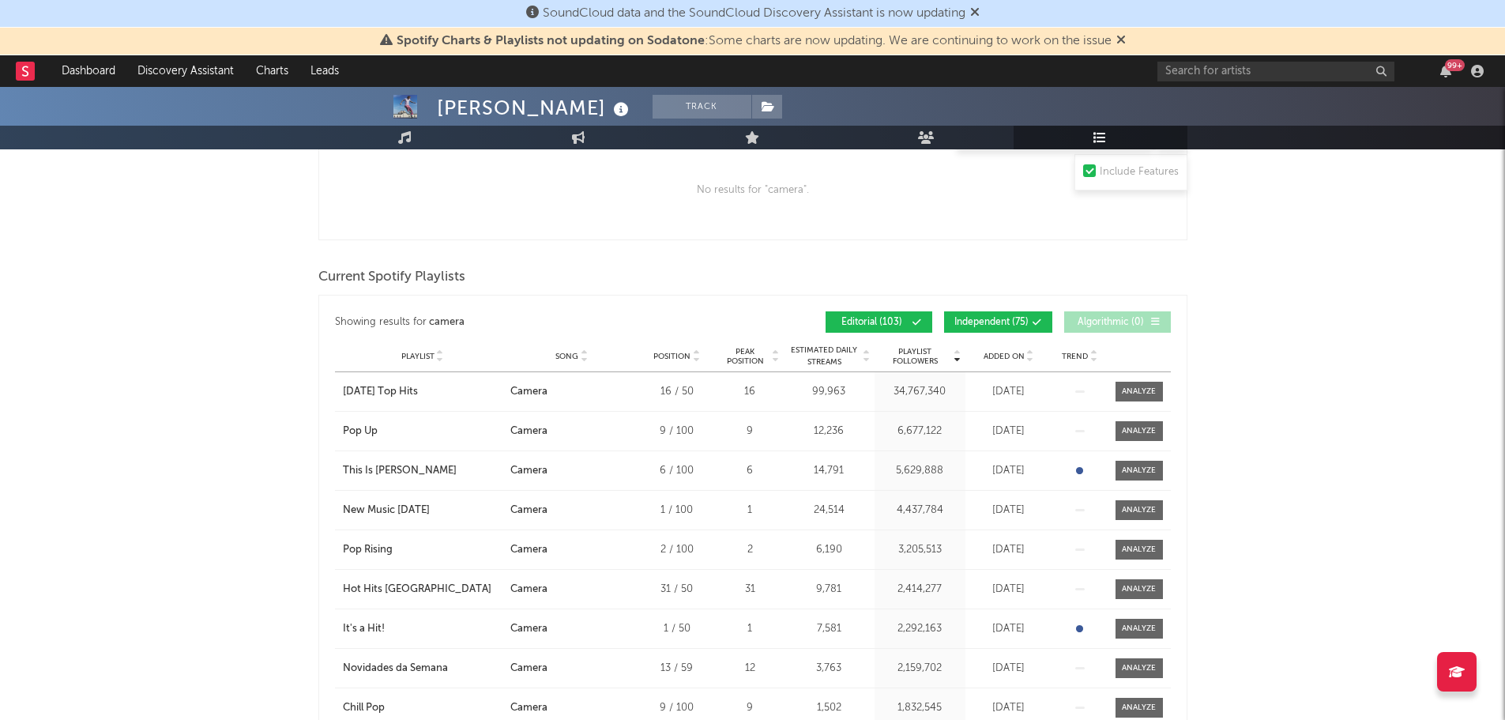
scroll to position [948, 0]
